Goal: Task Accomplishment & Management: Use online tool/utility

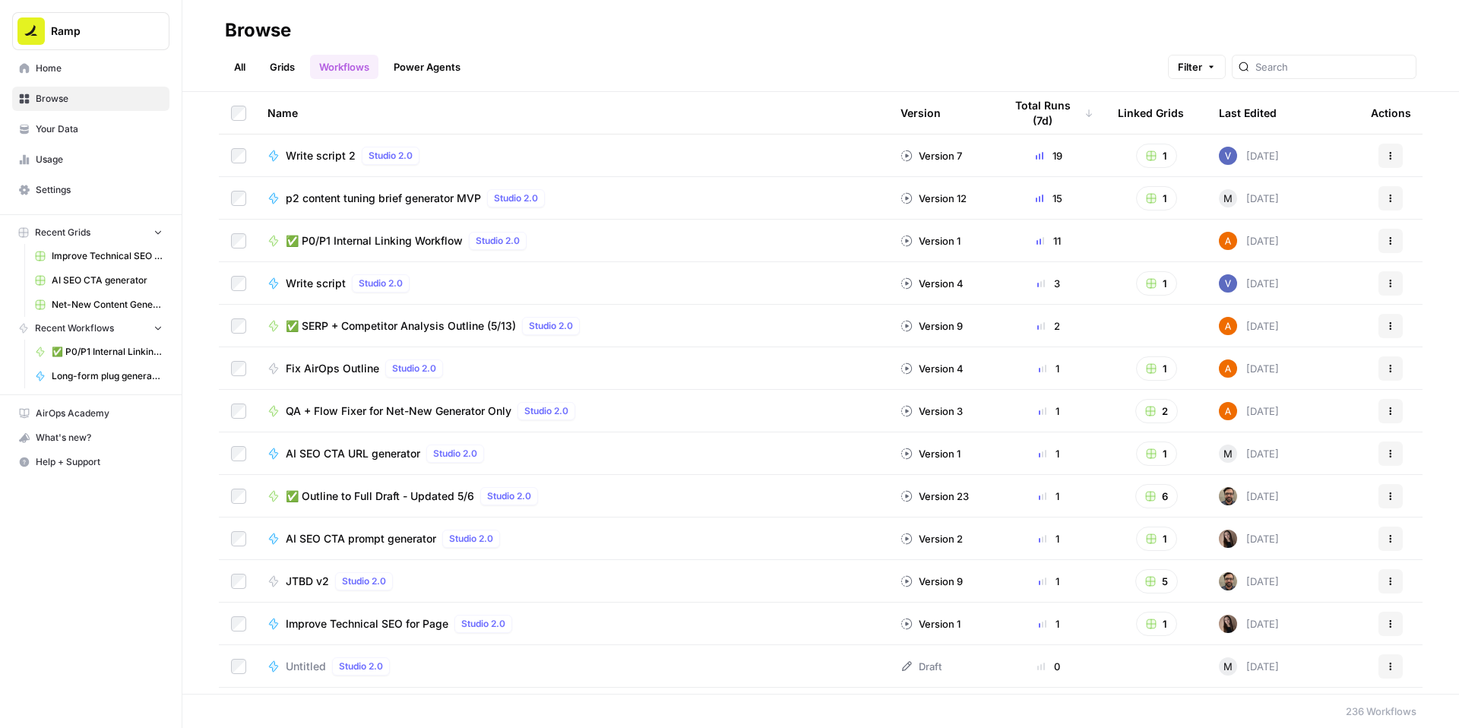
click at [463, 248] on span "✅ P0/P1 Internal Linking Workflow" at bounding box center [374, 240] width 177 height 15
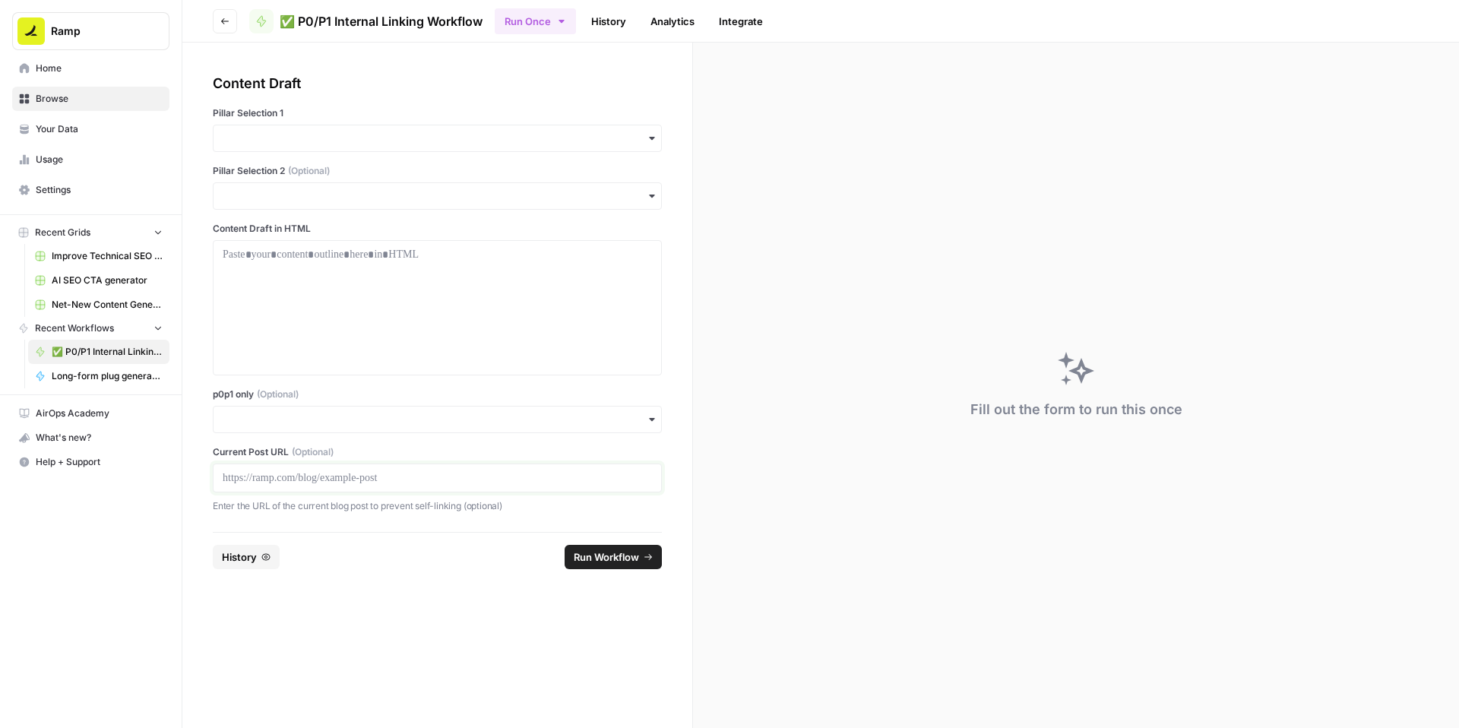
click at [291, 486] on p at bounding box center [437, 477] width 429 height 15
click at [300, 427] on input "p0p1 only (Optional)" at bounding box center [437, 419] width 429 height 15
click at [298, 573] on div "Yes" at bounding box center [474, 568] width 414 height 29
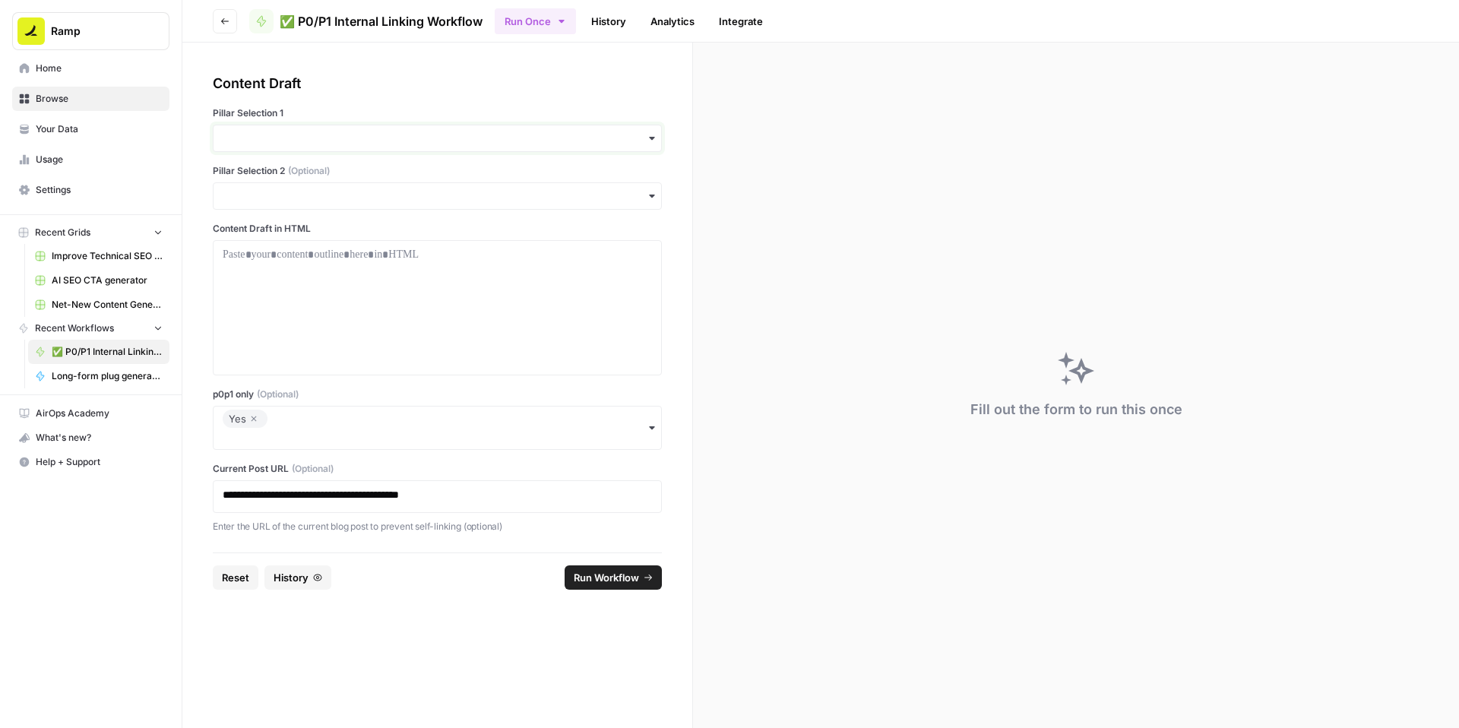
click at [346, 146] on input "Pillar Selection 1" at bounding box center [437, 138] width 429 height 15
click at [315, 290] on div "Accounting" at bounding box center [474, 275] width 414 height 29
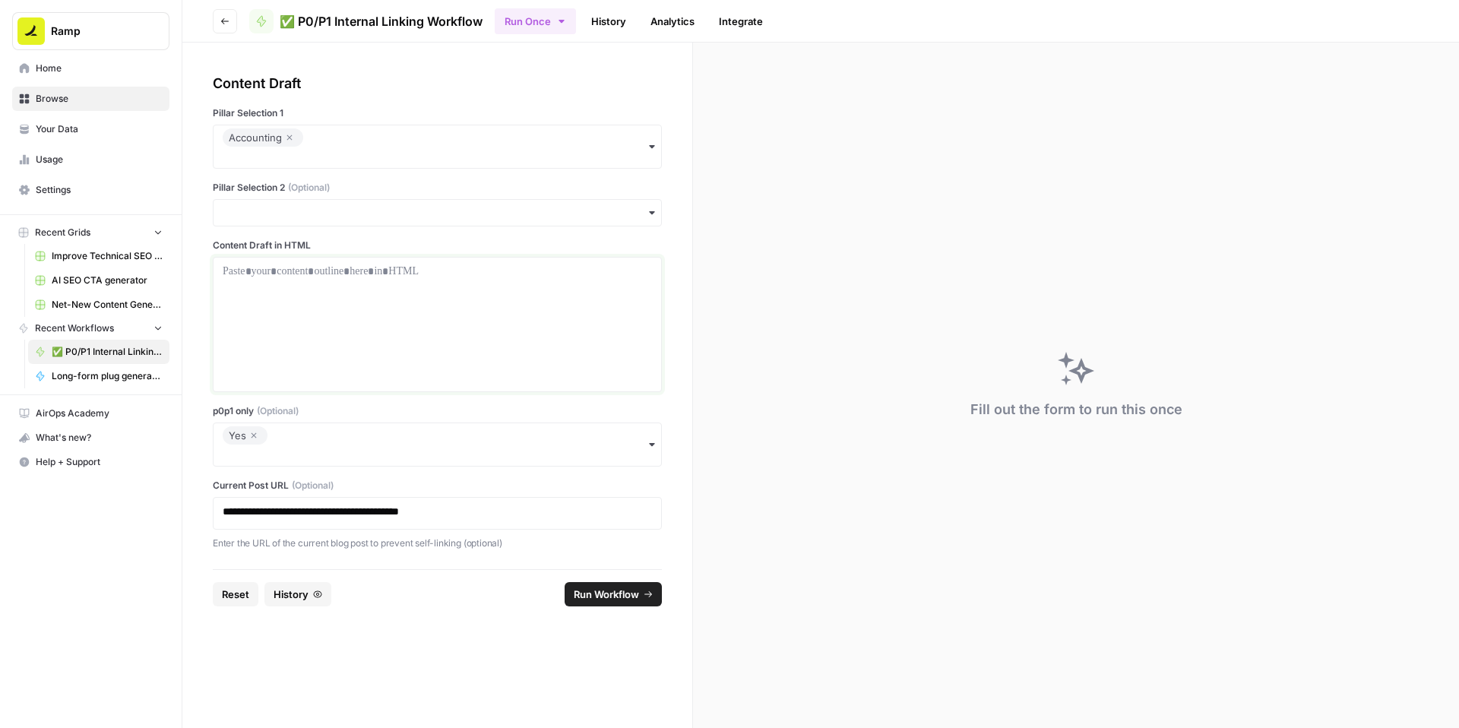
click at [401, 355] on div at bounding box center [437, 325] width 429 height 122
click at [471, 349] on div at bounding box center [437, 325] width 429 height 122
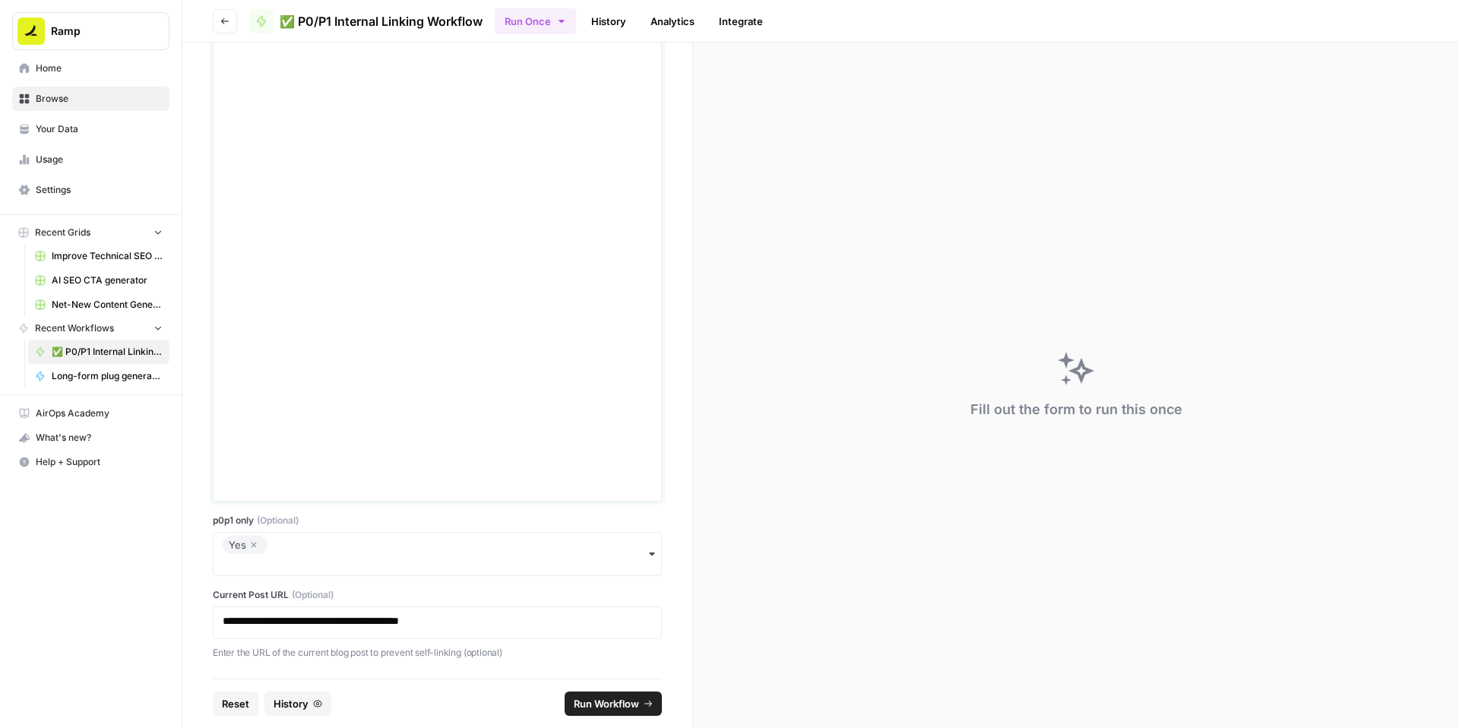
scroll to position [9643, 0]
click at [611, 696] on span "Run Workflow" at bounding box center [606, 703] width 65 height 15
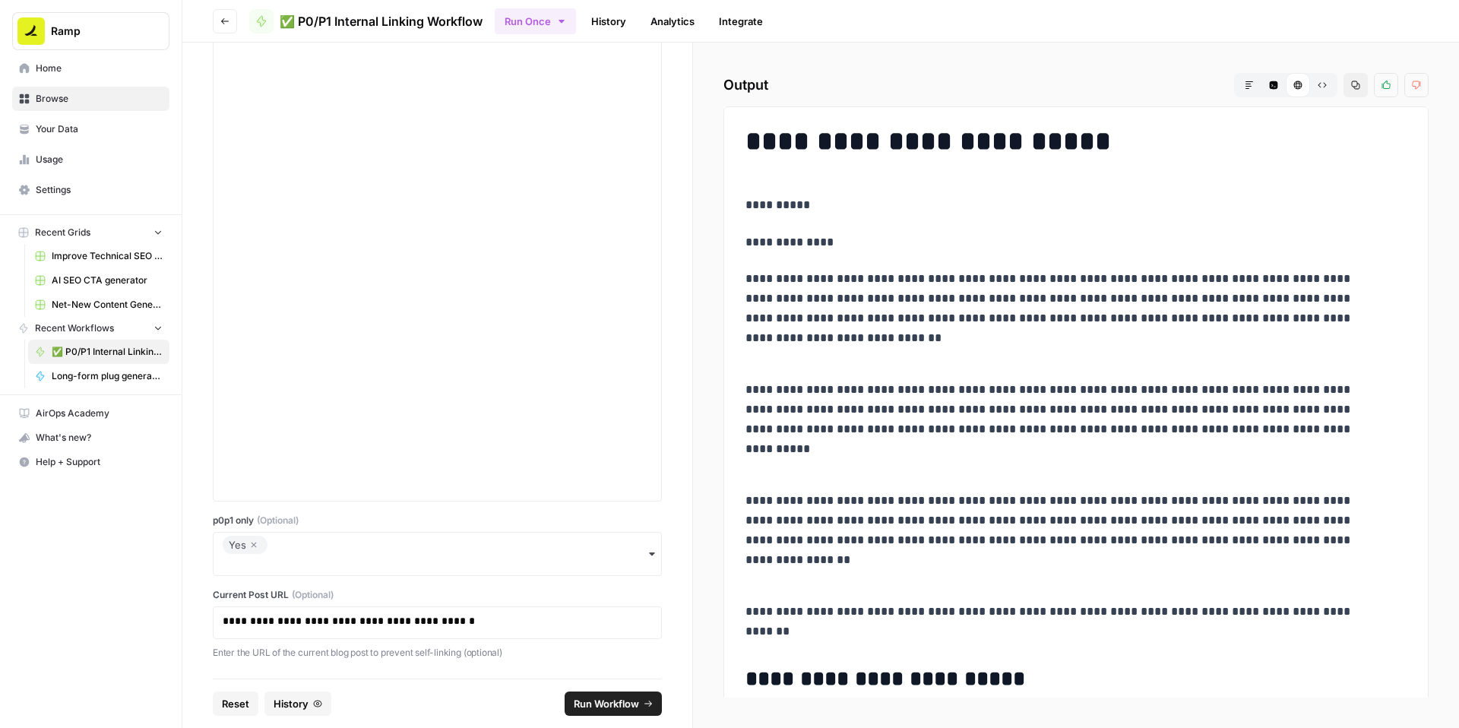
click at [1351, 90] on icon "button" at bounding box center [1355, 85] width 9 height 9
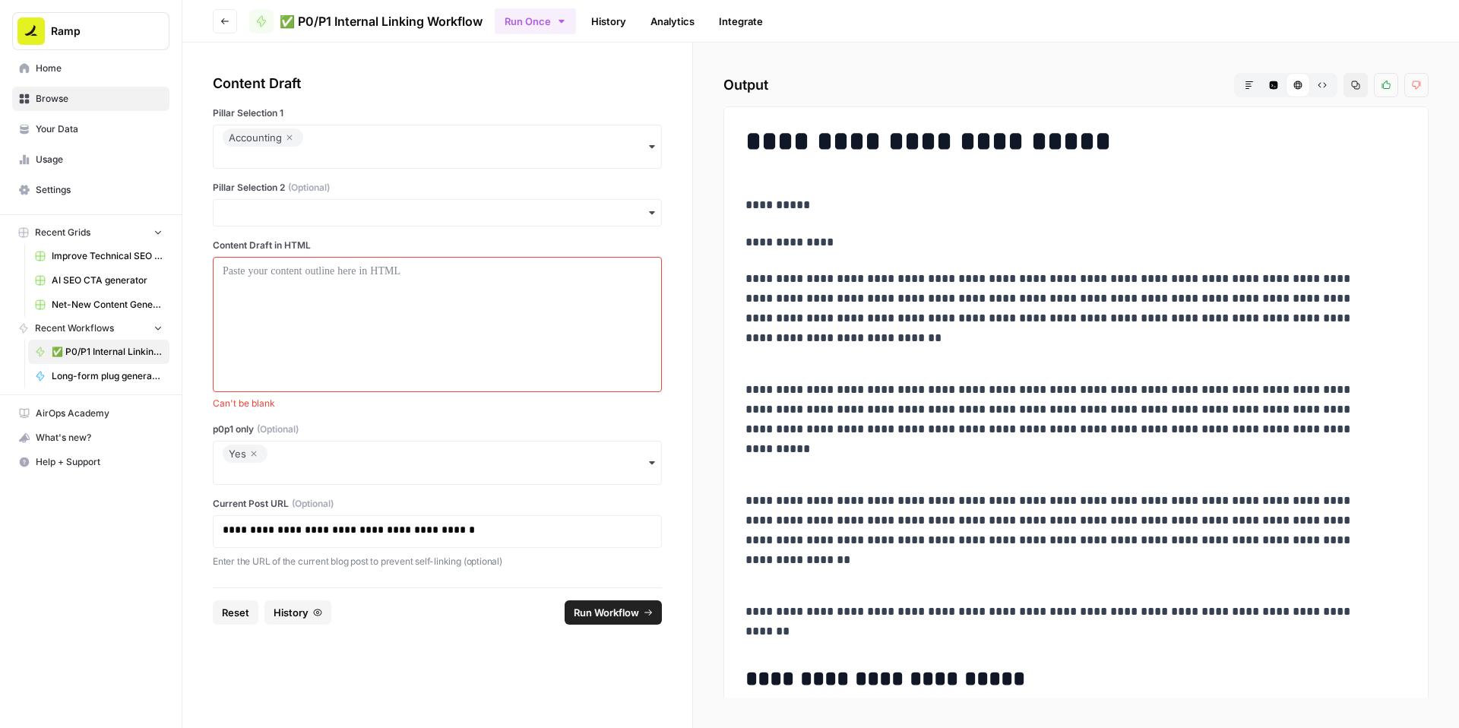
click at [258, 463] on icon "button" at bounding box center [253, 454] width 9 height 18
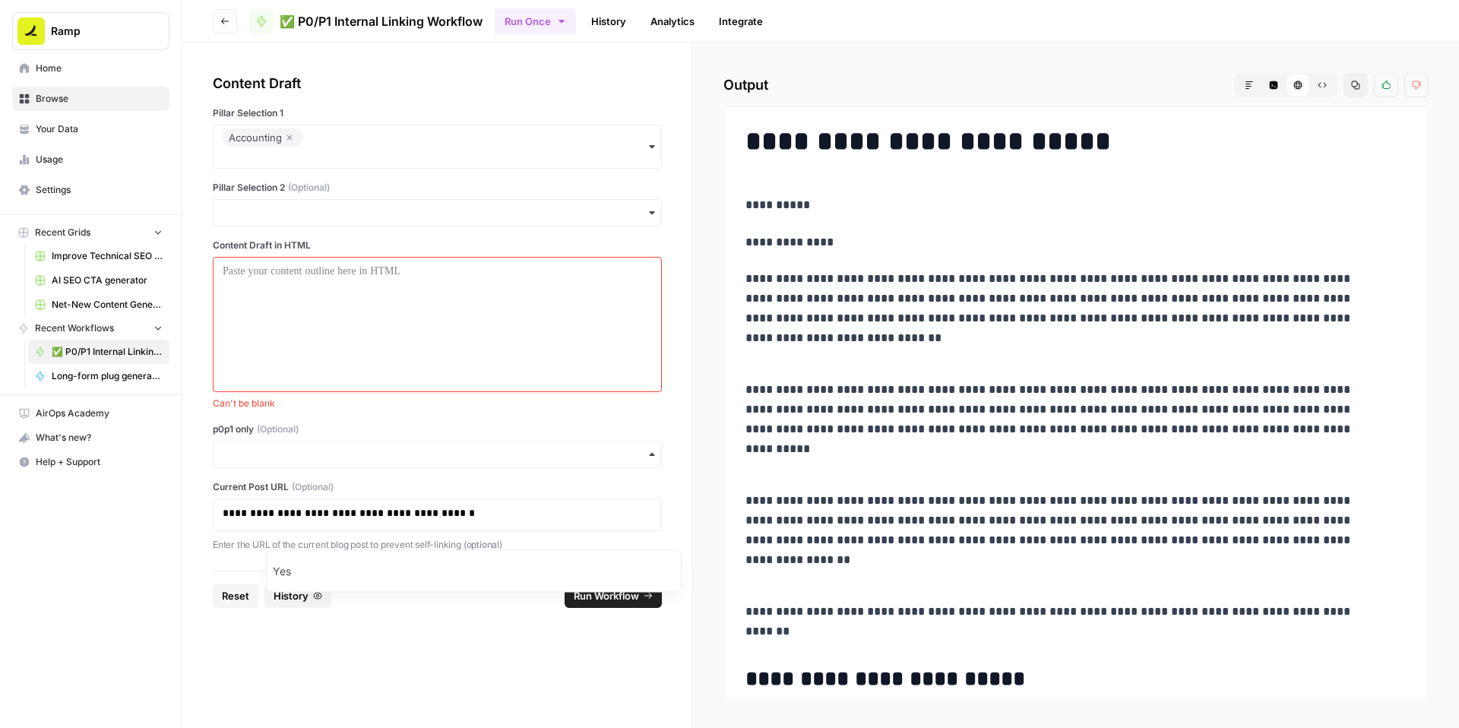
scroll to position [36, 0]
click at [396, 472] on div "**********" at bounding box center [437, 312] width 449 height 479
click at [387, 343] on div at bounding box center [437, 325] width 429 height 122
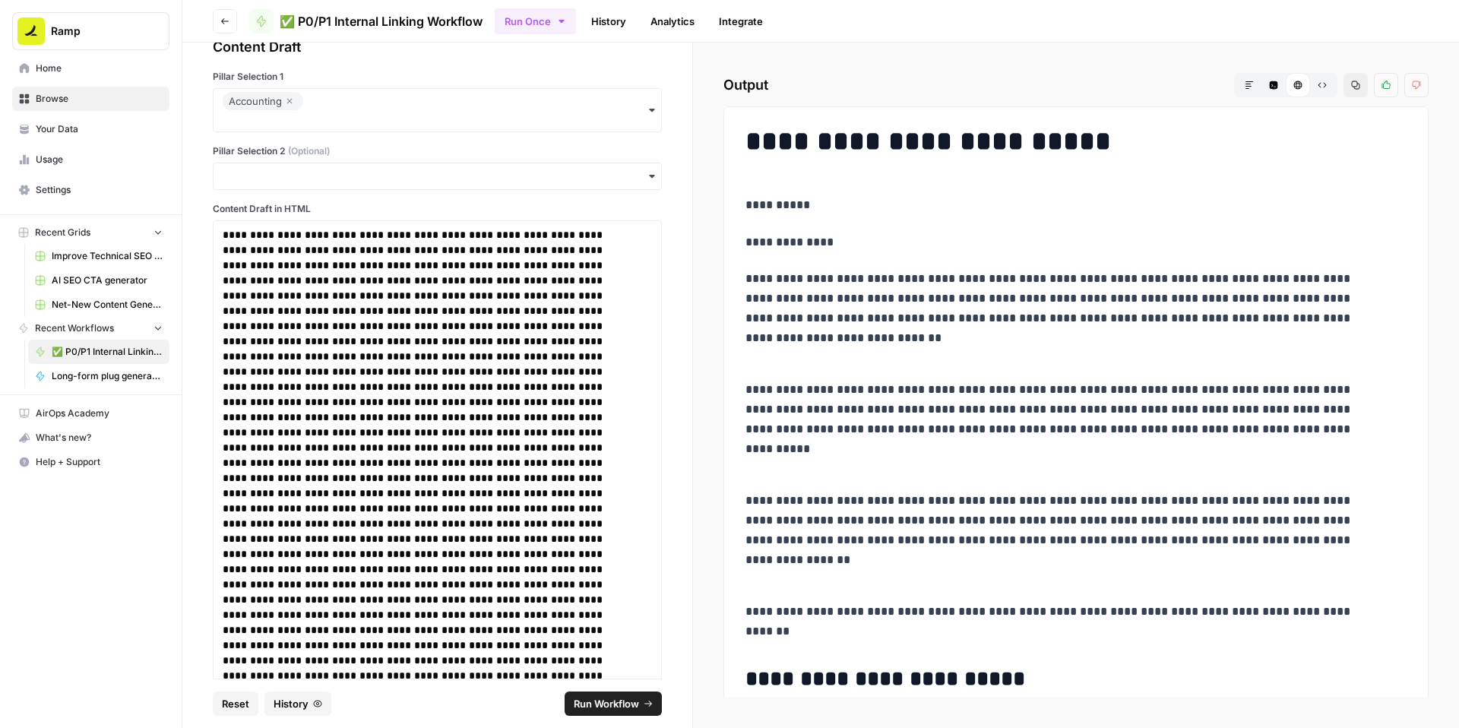
click at [617, 696] on span "Run Workflow" at bounding box center [606, 703] width 65 height 15
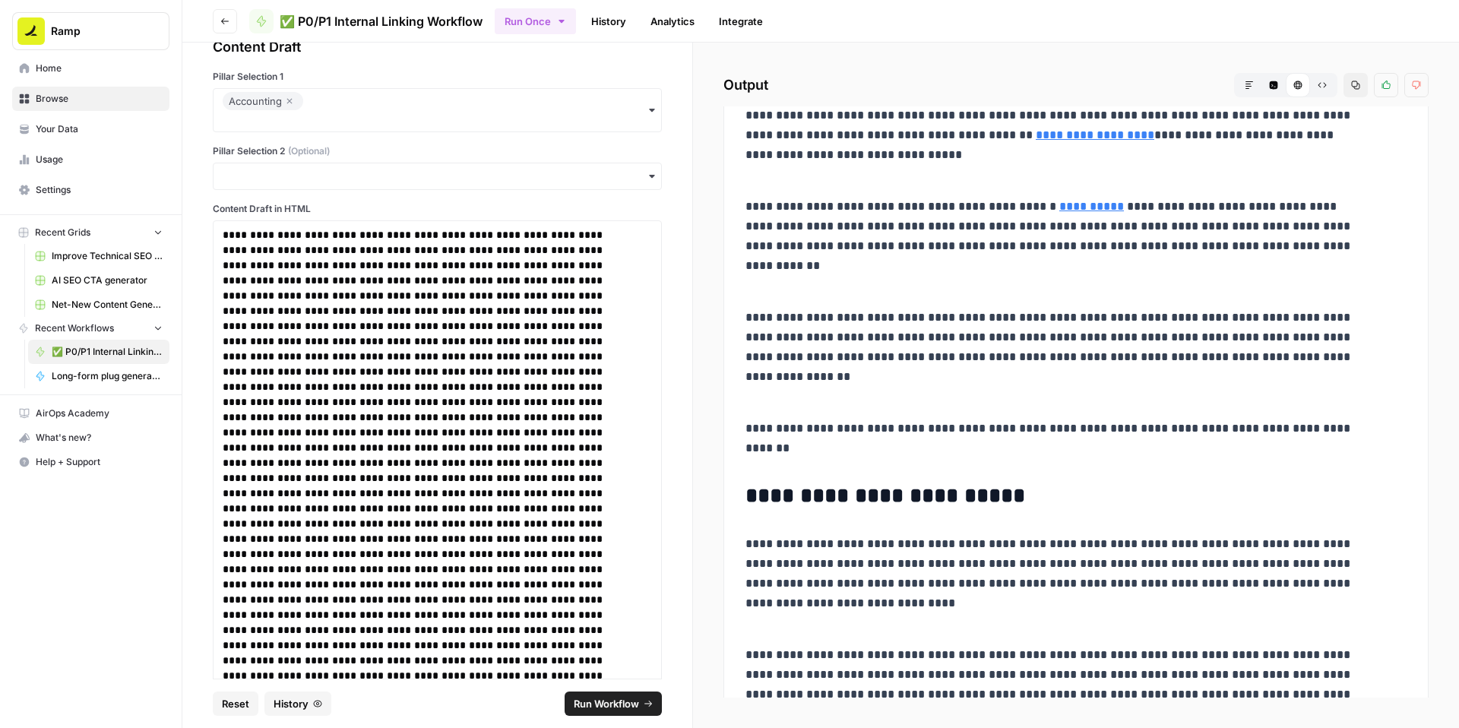
scroll to position [160, 0]
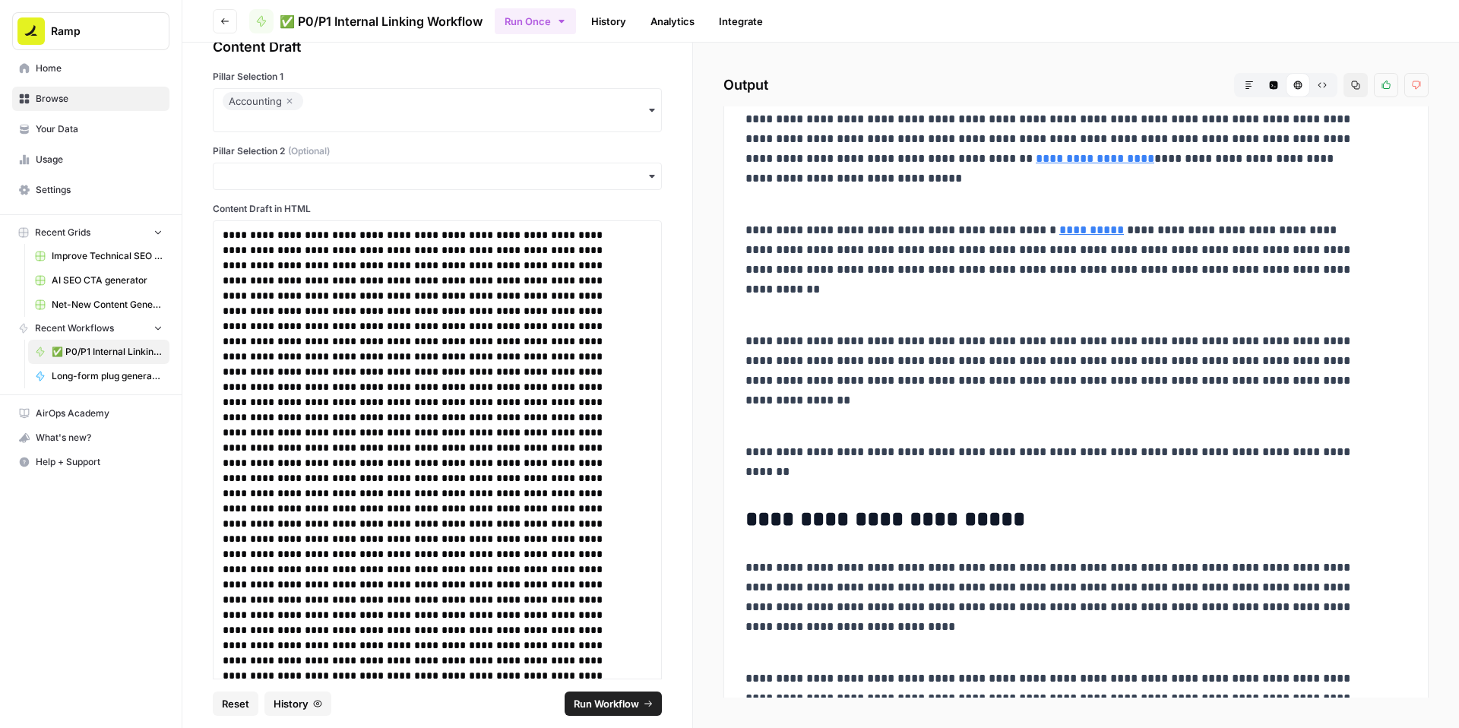
click at [1351, 90] on icon "button" at bounding box center [1355, 85] width 9 height 9
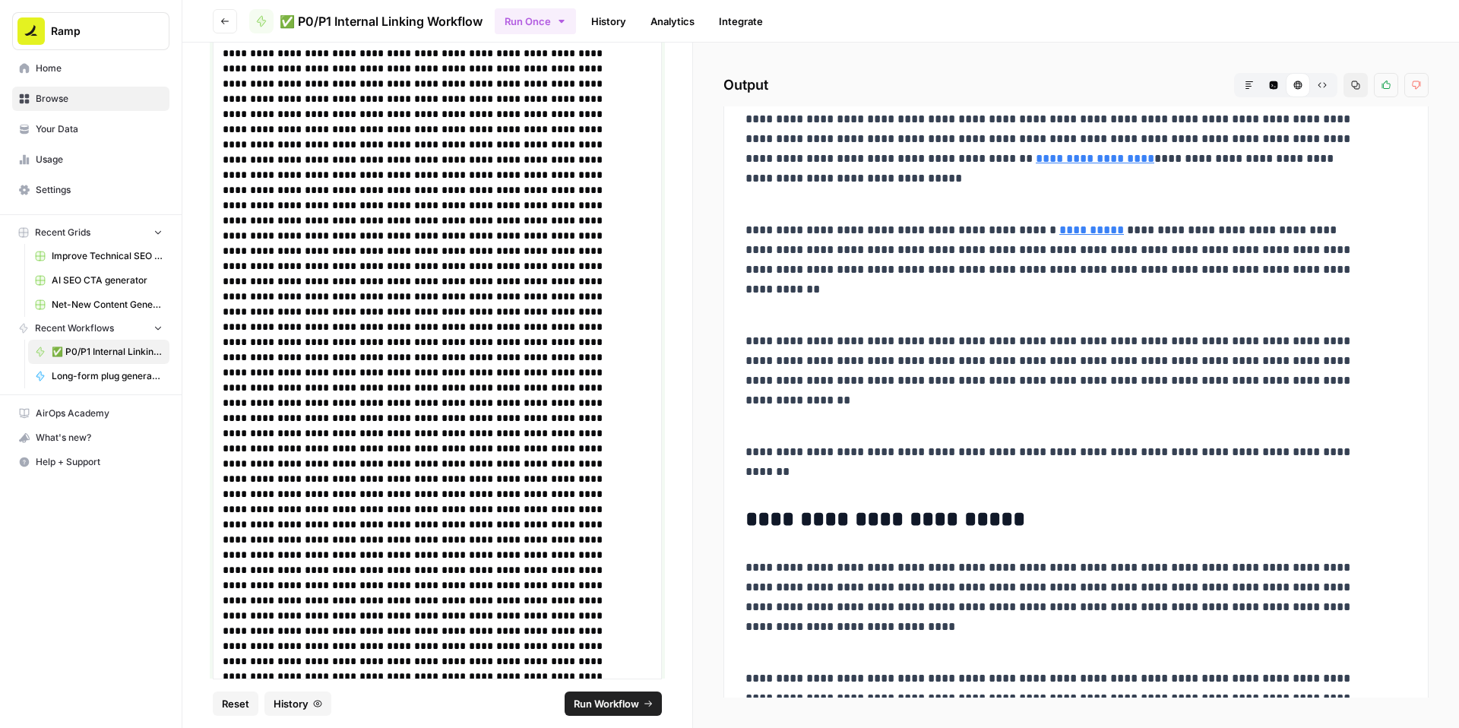
drag, startPoint x: 280, startPoint y: 305, endPoint x: 475, endPoint y: 415, distance: 223.2
copy p "**********"
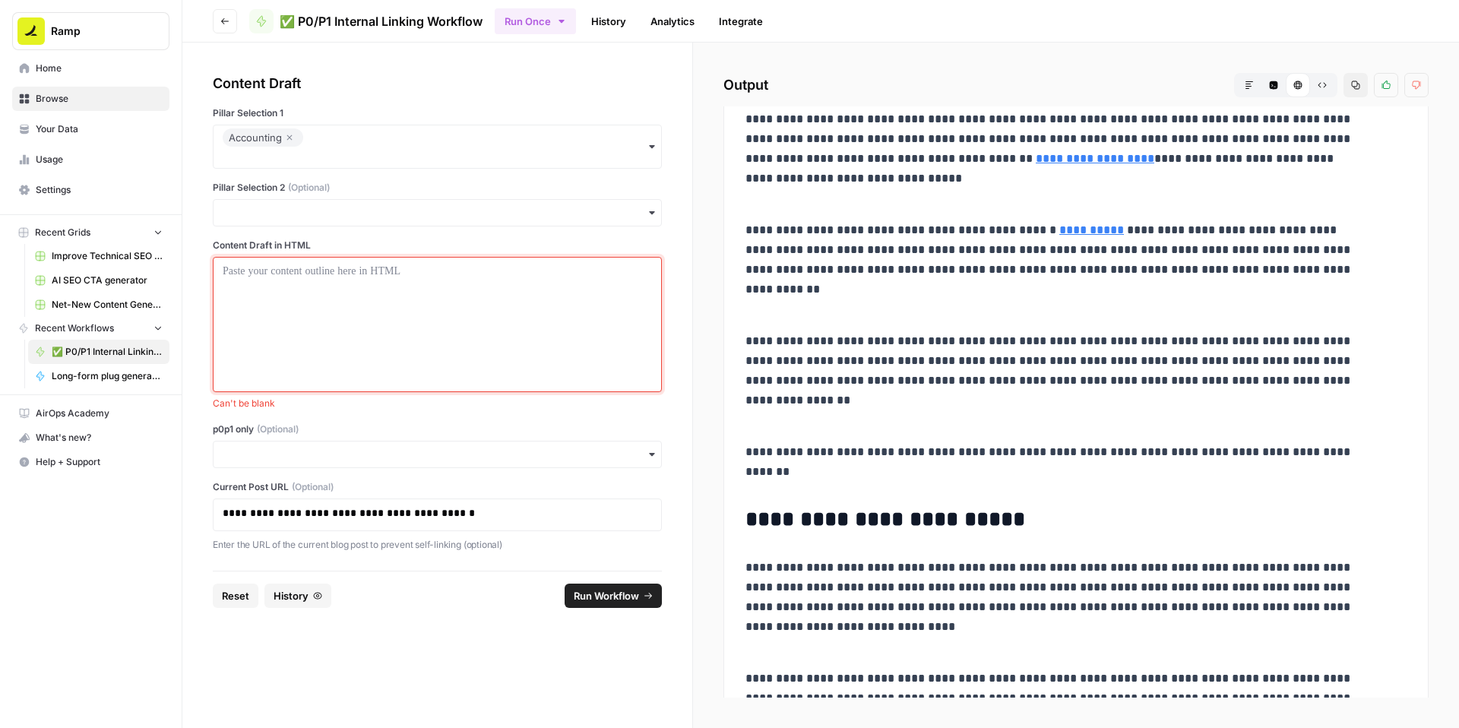
scroll to position [14, 0]
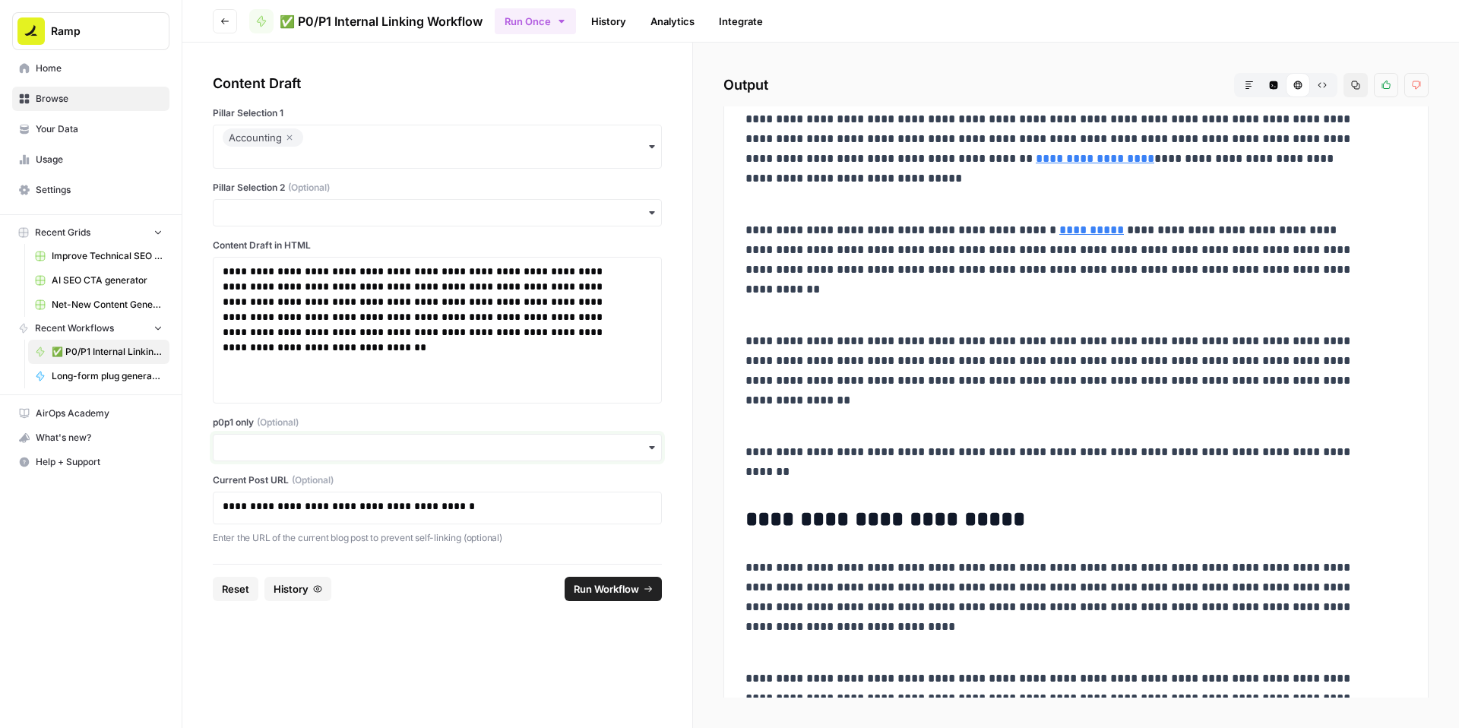
click at [407, 455] on input "p0p1 only (Optional)" at bounding box center [437, 447] width 429 height 15
click at [340, 566] on div "Yes" at bounding box center [474, 571] width 414 height 29
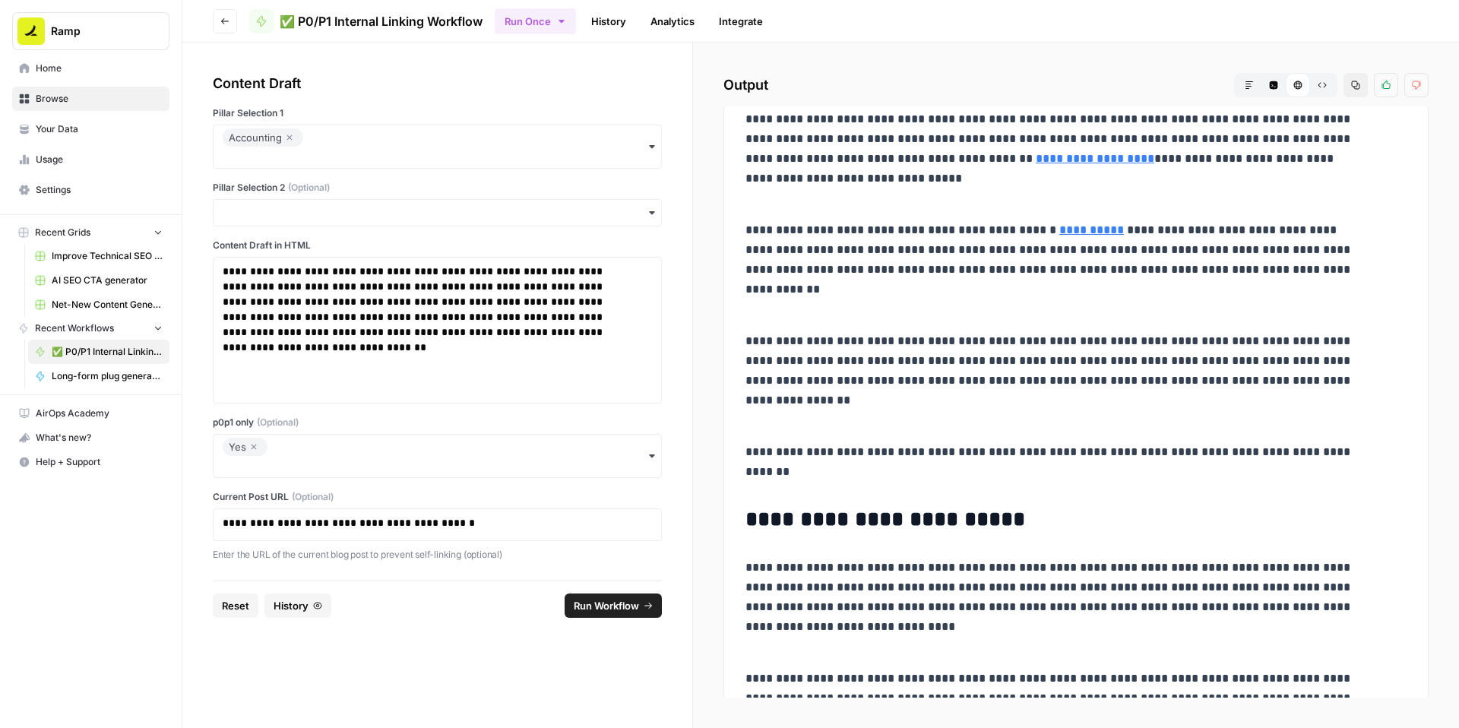
click at [605, 613] on span "Run Workflow" at bounding box center [606, 605] width 65 height 15
